Goal: Learn about a topic

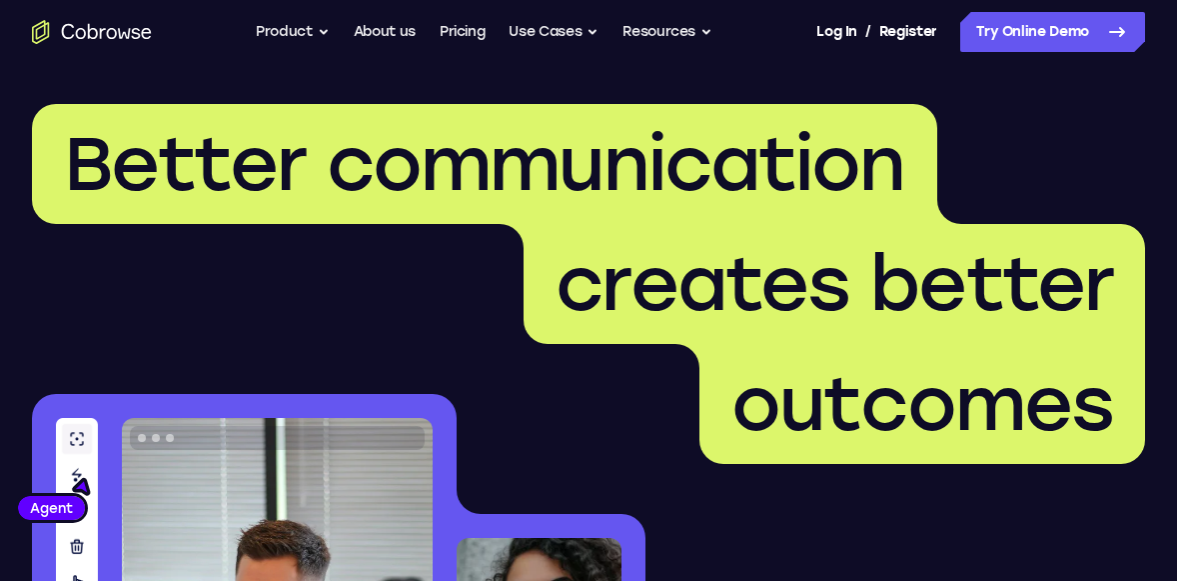
scroll to position [511, 0]
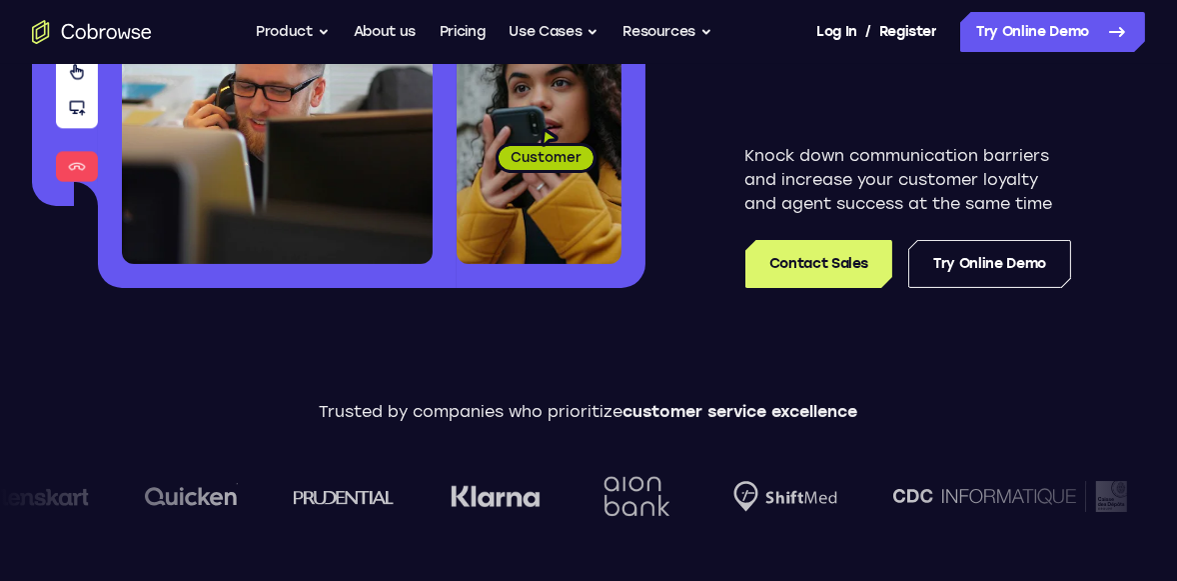
click at [1011, 247] on link "Try Online Demo" at bounding box center [989, 264] width 163 height 48
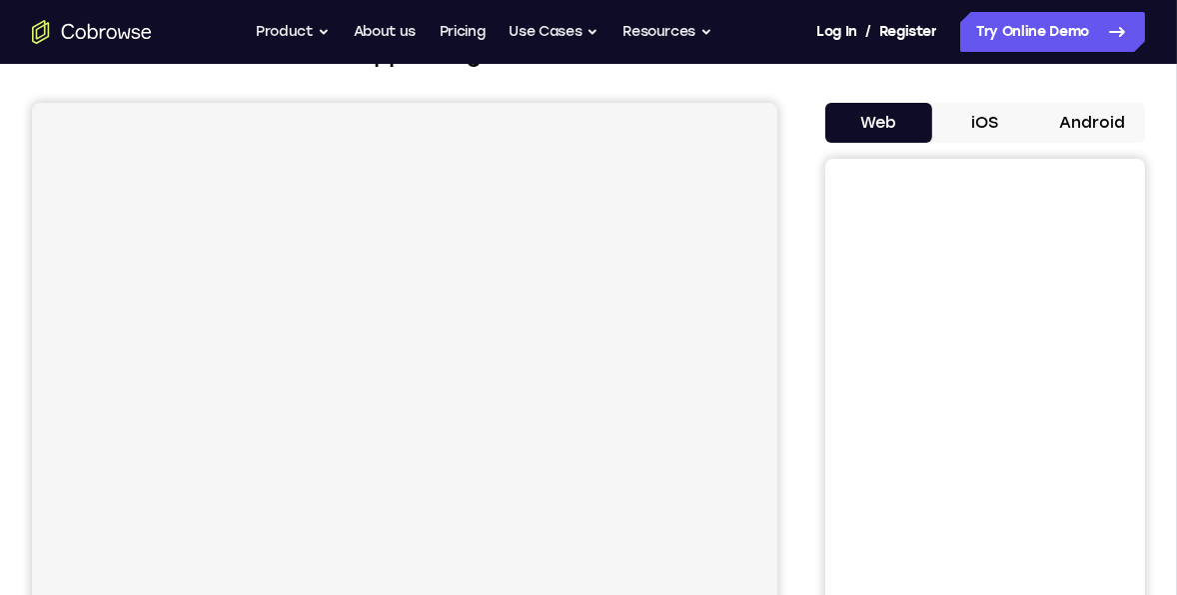
click at [1070, 126] on button "Android" at bounding box center [1091, 123] width 107 height 40
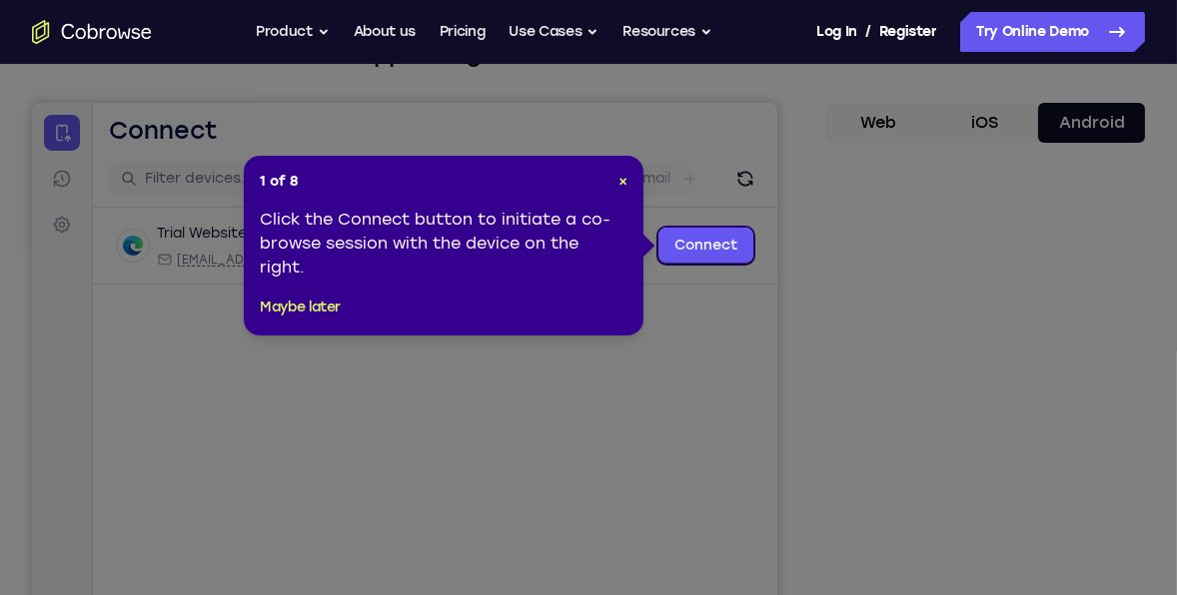
click at [616, 183] on header "1 of 8 ×" at bounding box center [444, 182] width 368 height 20
click at [620, 181] on span "×" at bounding box center [622, 181] width 9 height 17
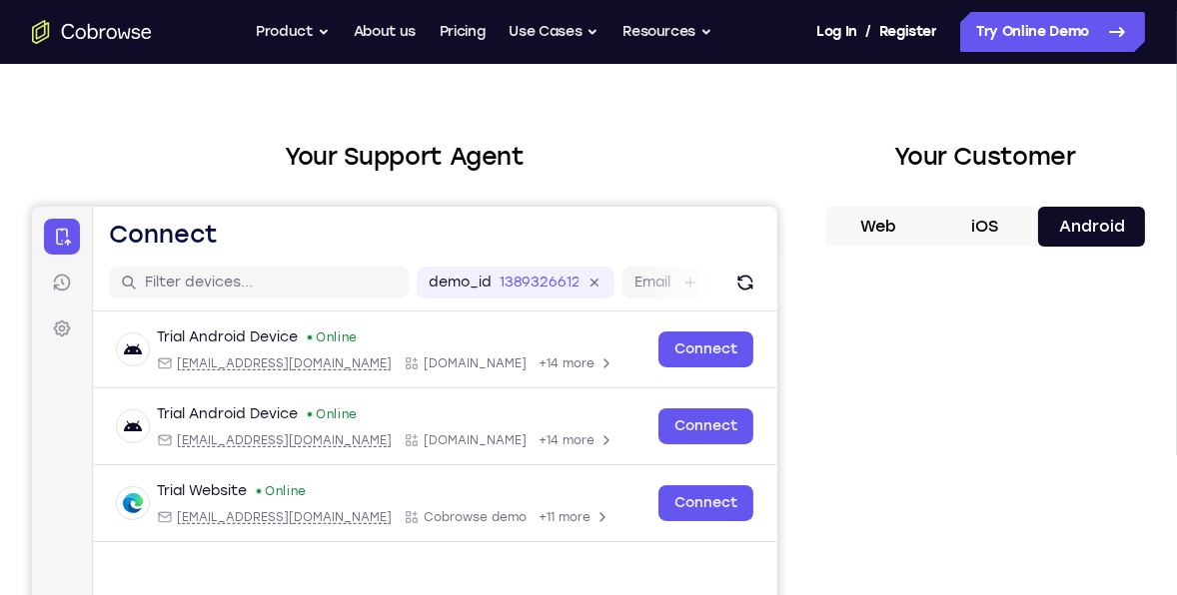
scroll to position [54, 0]
